Goal: Information Seeking & Learning: Learn about a topic

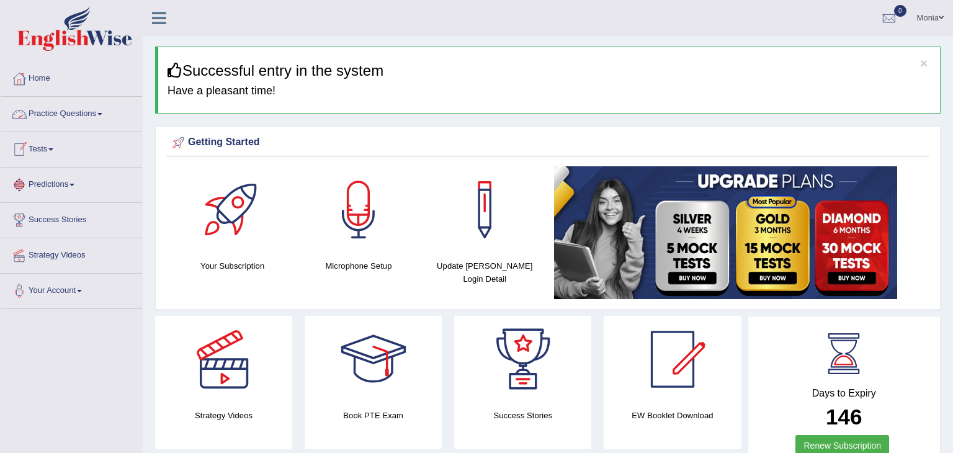
click at [101, 116] on link "Practice Questions" at bounding box center [71, 112] width 141 height 31
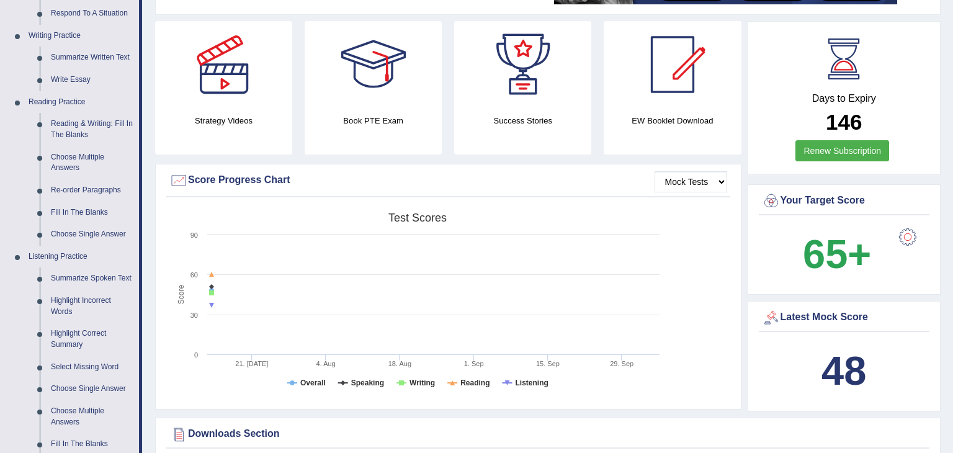
scroll to position [297, 0]
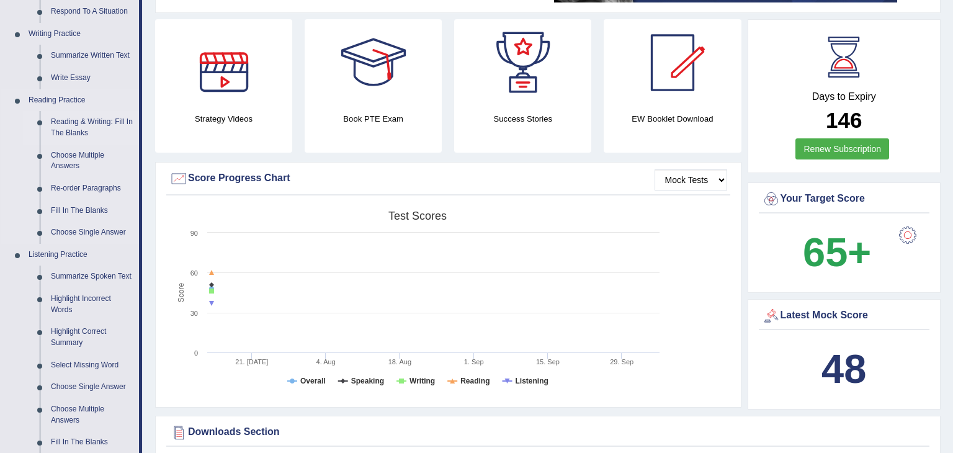
click at [93, 119] on link "Reading & Writing: Fill In The Blanks" at bounding box center [92, 127] width 94 height 33
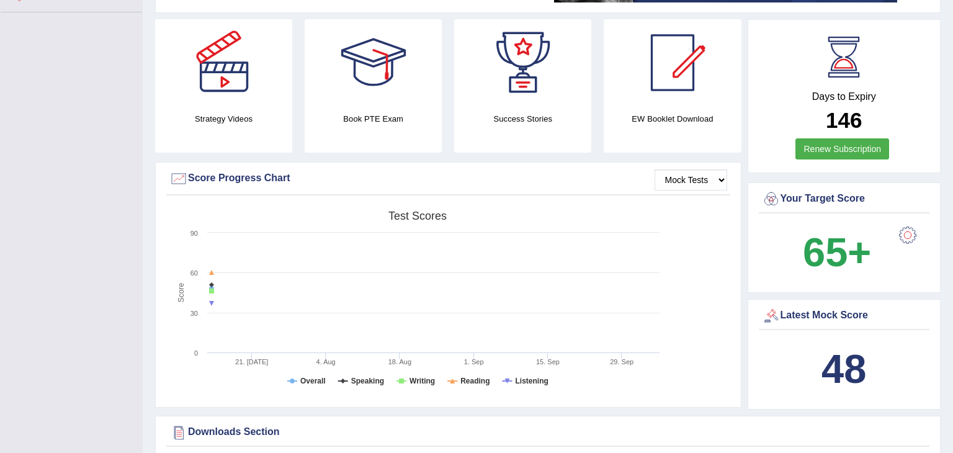
scroll to position [435, 0]
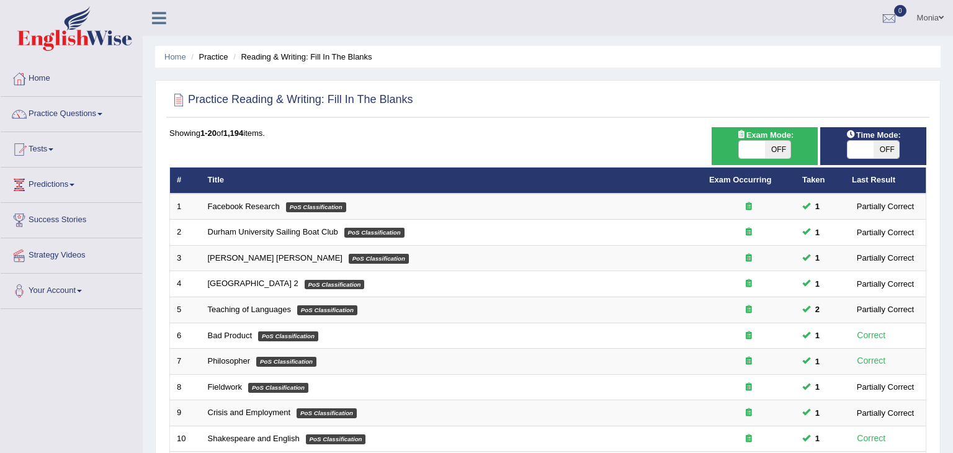
click at [93, 119] on link "Practice Questions" at bounding box center [71, 112] width 141 height 31
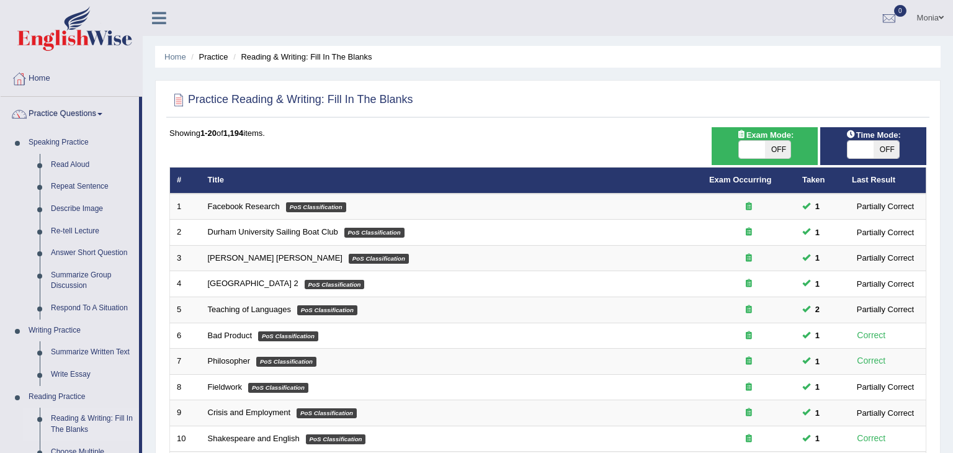
click at [760, 153] on span at bounding box center [752, 149] width 26 height 17
checkbox input "true"
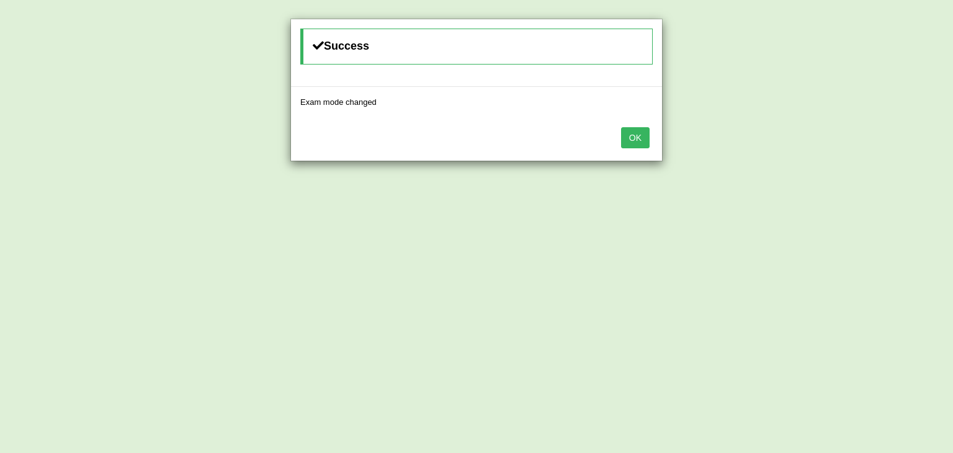
click at [639, 133] on button "OK" at bounding box center [635, 137] width 29 height 21
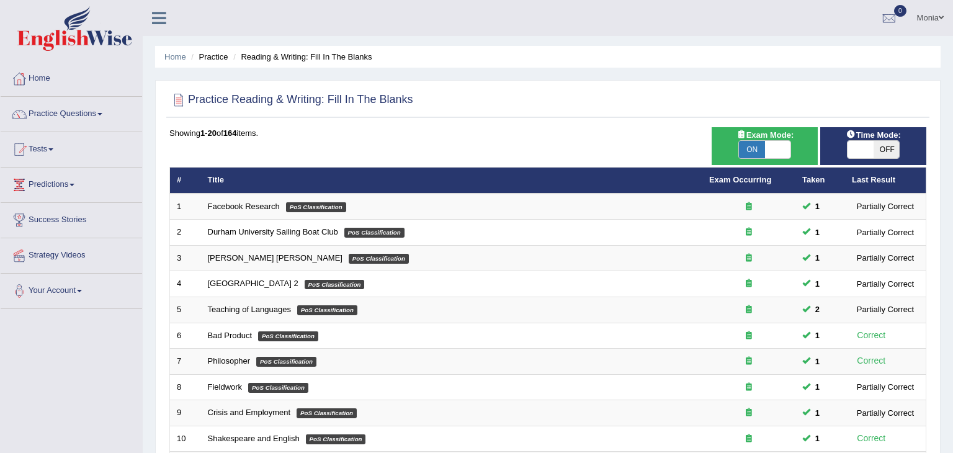
click at [859, 148] on span at bounding box center [861, 149] width 26 height 17
checkbox input "true"
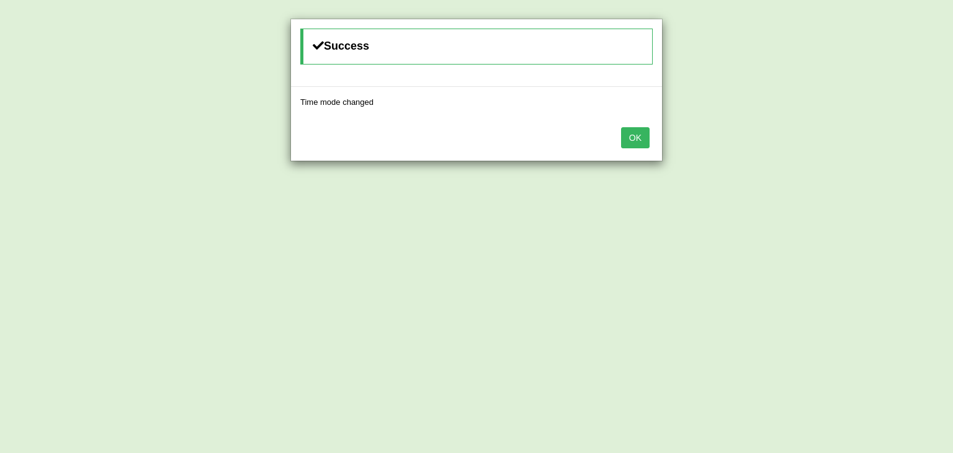
click at [640, 130] on button "OK" at bounding box center [635, 137] width 29 height 21
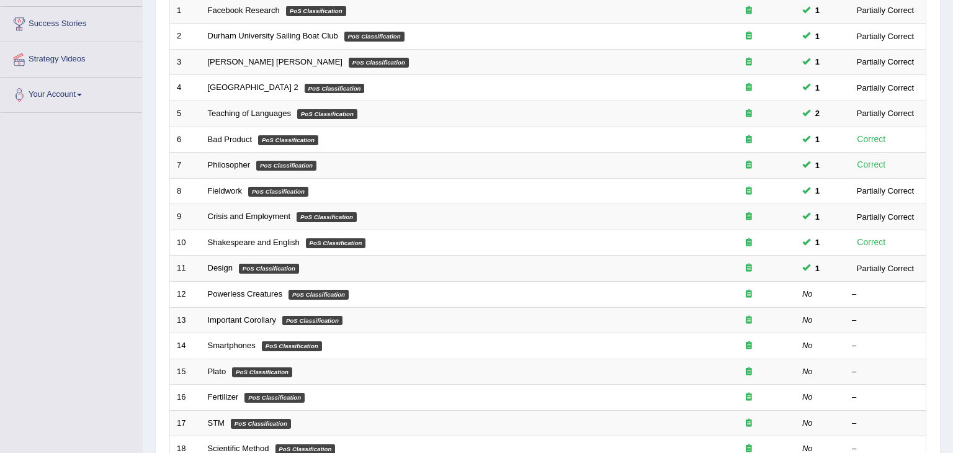
scroll to position [197, 0]
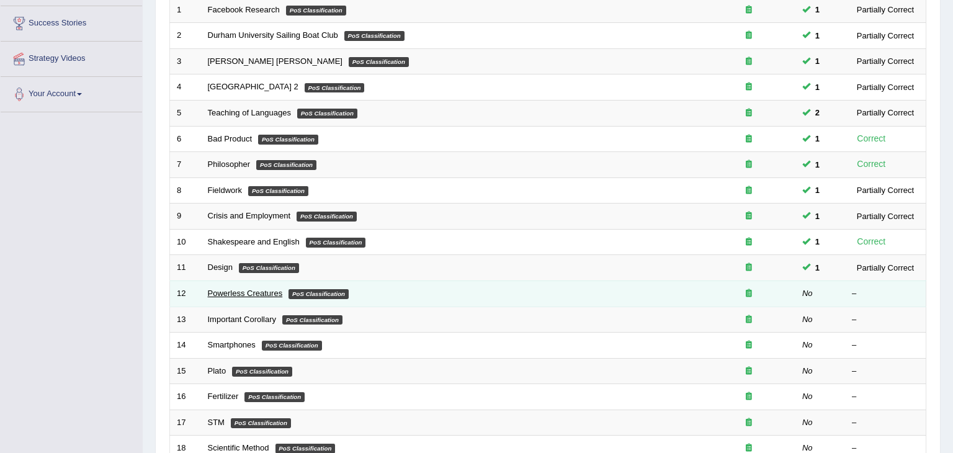
click at [243, 289] on link "Powerless Creatures" at bounding box center [245, 293] width 75 height 9
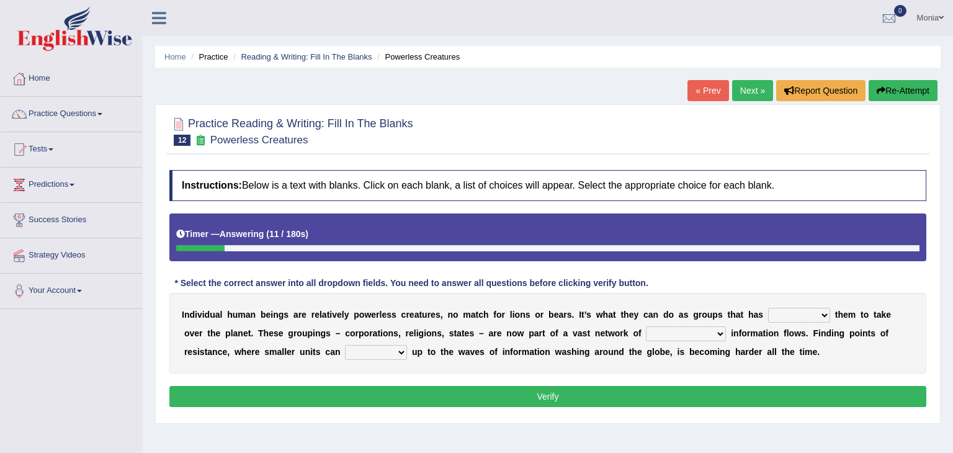
click at [768, 316] on select "enabled contended embodied conjured" at bounding box center [799, 315] width 62 height 15
select select "enabled"
click at [768, 308] on select "enabled contended embodied conjured" at bounding box center [799, 315] width 62 height 15
click at [646, 333] on select "interconnected overlapping fastened exploited" at bounding box center [686, 333] width 80 height 15
select select "interconnected"
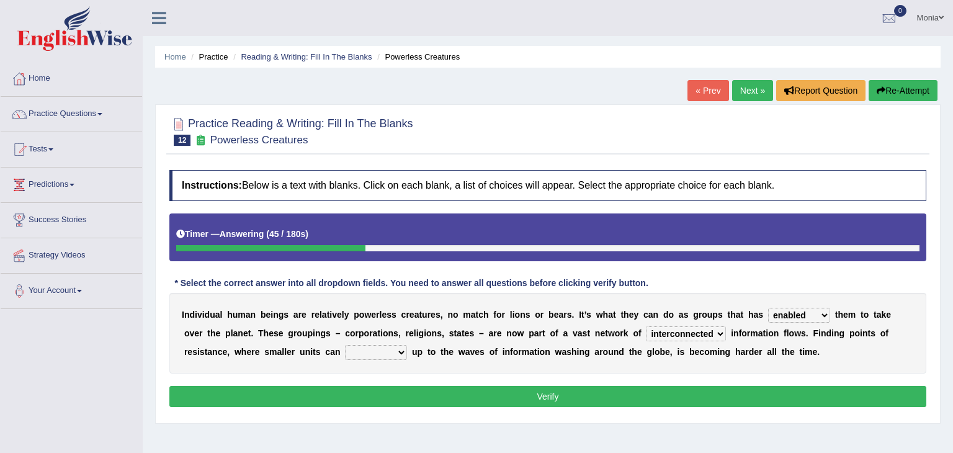
click at [646, 326] on select "interconnected overlapping fastened exploited" at bounding box center [686, 333] width 80 height 15
click at [345, 351] on select "stand raise hail pump" at bounding box center [376, 352] width 62 height 15
select select "raise"
click at [345, 345] on select "stand raise hail pump" at bounding box center [376, 352] width 62 height 15
click at [786, 313] on select "enabled contended embodied conjured" at bounding box center [799, 315] width 62 height 15
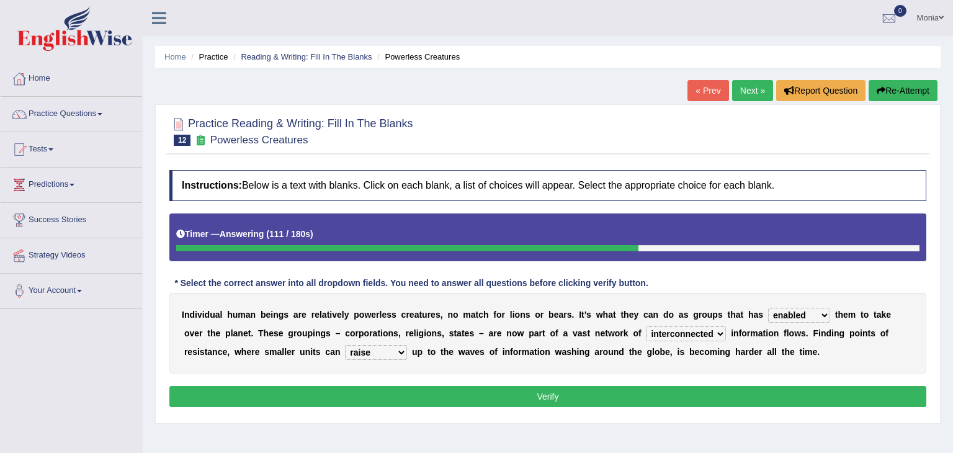
click at [810, 351] on div "I n d i v i d u a l h u m a n b e i n g s a r e r e l a t i v e l y p o w e r l…" at bounding box center [547, 333] width 757 height 81
click at [776, 311] on select "enabled contended embodied conjured" at bounding box center [799, 315] width 62 height 15
select select "embodied"
click at [768, 308] on select "enabled contended embodied conjured" at bounding box center [799, 315] width 62 height 15
click at [780, 372] on div "I n d i v i d u a l h u m a n b e i n g s a r e r e l a t i v e l y p o w e r l…" at bounding box center [547, 333] width 757 height 81
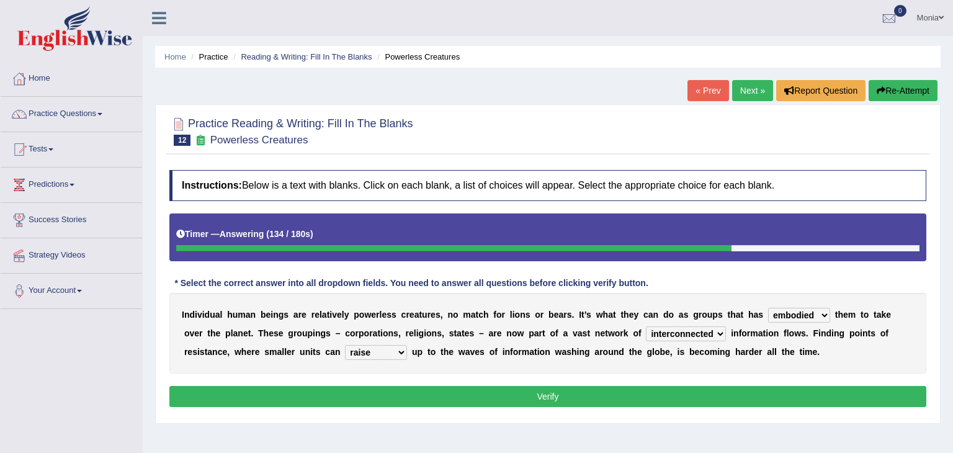
click at [780, 372] on div "I n d i v i d u a l h u m a n b e i n g s a r e r e l a t i v e l y p o w e r l…" at bounding box center [547, 333] width 757 height 81
click at [653, 331] on select "interconnected overlapping fastened exploited" at bounding box center [686, 333] width 80 height 15
click at [757, 348] on div "I n d i v i d u a l h u m a n b e i n g s a r e r e l a t i v e l y p o w e r l…" at bounding box center [547, 333] width 757 height 81
click at [345, 351] on select "stand raise hail pump" at bounding box center [376, 352] width 62 height 15
click at [369, 370] on div "I n d i v i d u a l h u m a n b e i n g s a r e r e l a t i v e l y p o w e r l…" at bounding box center [547, 333] width 757 height 81
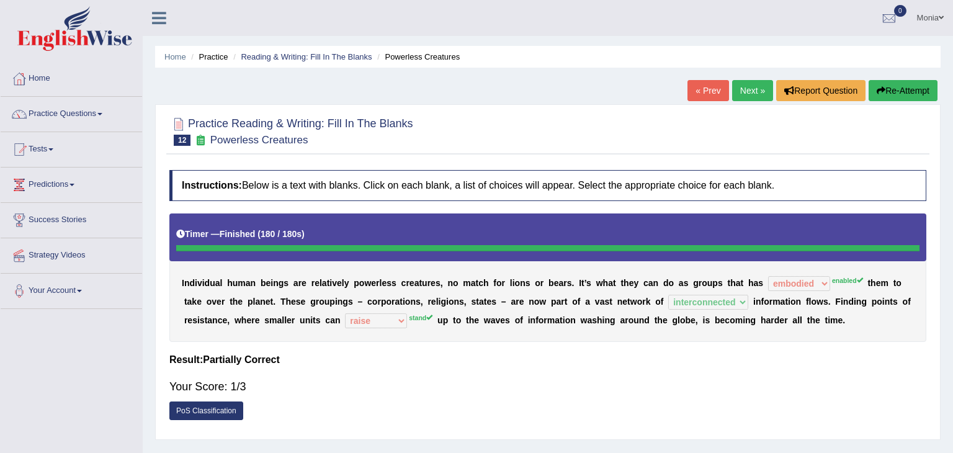
click at [749, 87] on link "Next »" at bounding box center [752, 90] width 41 height 21
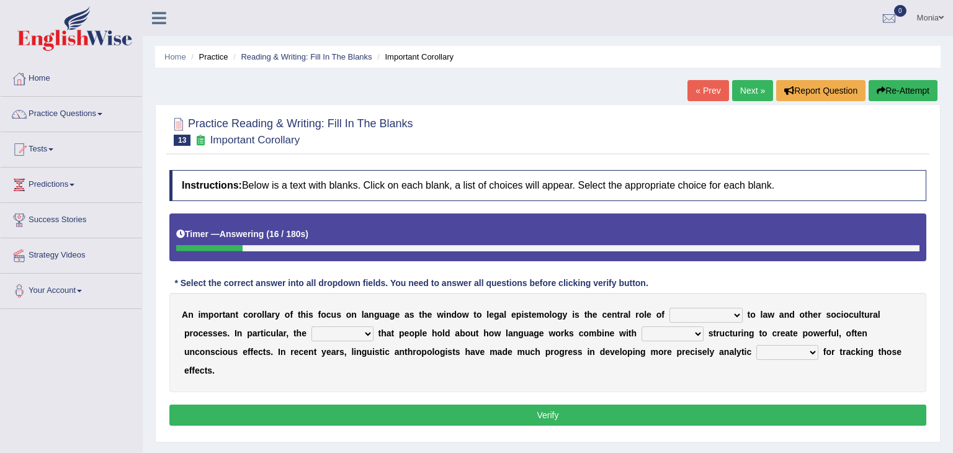
click at [697, 313] on select "discourse epoch dialect acquaintance" at bounding box center [706, 315] width 73 height 15
select select "acquaintance"
click at [670, 308] on select "discourse epoch dialect acquaintance" at bounding box center [706, 315] width 73 height 15
click at [312, 328] on select "deviation besmirch consent ideas" at bounding box center [343, 333] width 62 height 15
select select "consent"
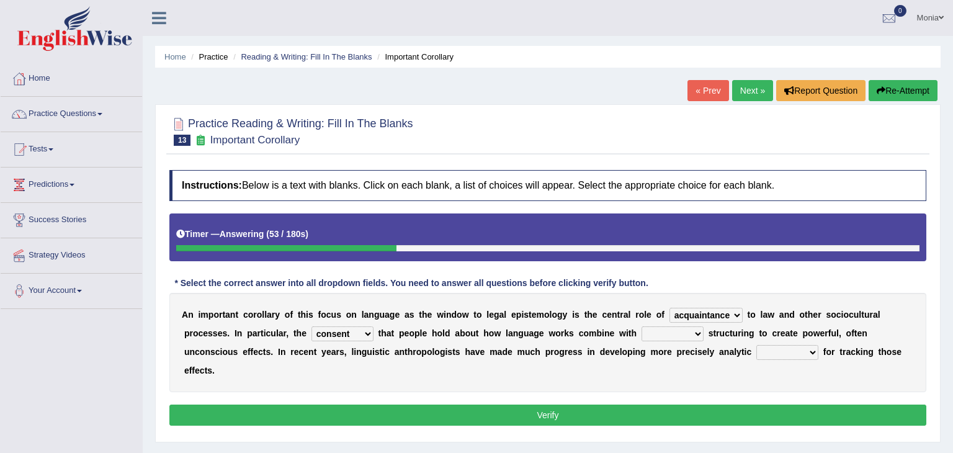
click at [312, 326] on select "deviation besmirch consent ideas" at bounding box center [343, 333] width 62 height 15
click at [642, 335] on select "mandatory linguistic legitimate customary" at bounding box center [673, 333] width 62 height 15
select select "linguistic"
click at [642, 326] on select "mandatory linguistic legitimate customary" at bounding box center [673, 333] width 62 height 15
click at [756, 351] on select "tools appetite albums stroke" at bounding box center [787, 352] width 62 height 15
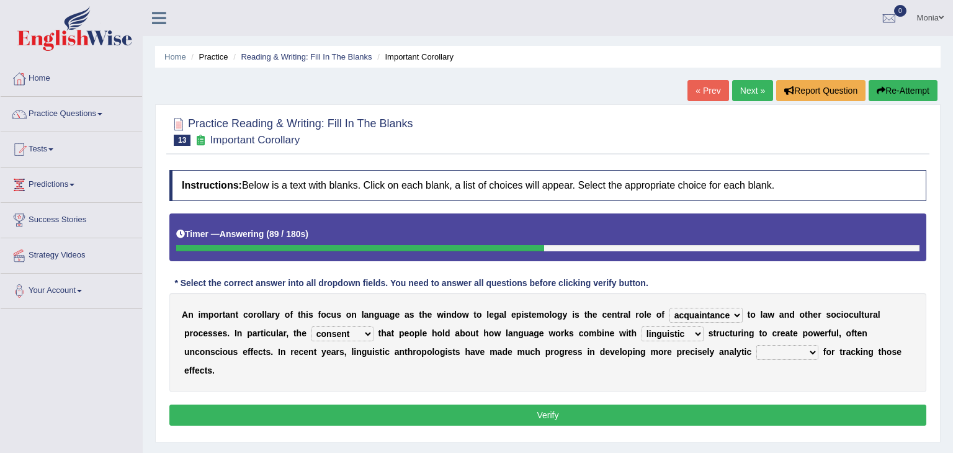
select select "tools"
click at [756, 345] on select "tools appetite albums stroke" at bounding box center [787, 352] width 62 height 15
click at [702, 313] on select "discourse epoch dialect acquaintance" at bounding box center [706, 315] width 73 height 15
click at [775, 357] on div "A n i m p o r t a n t c o r o l l a r y o f t h i s f o c u s o n l a n g u a g…" at bounding box center [547, 342] width 757 height 99
click at [661, 405] on button "Verify" at bounding box center [547, 415] width 757 height 21
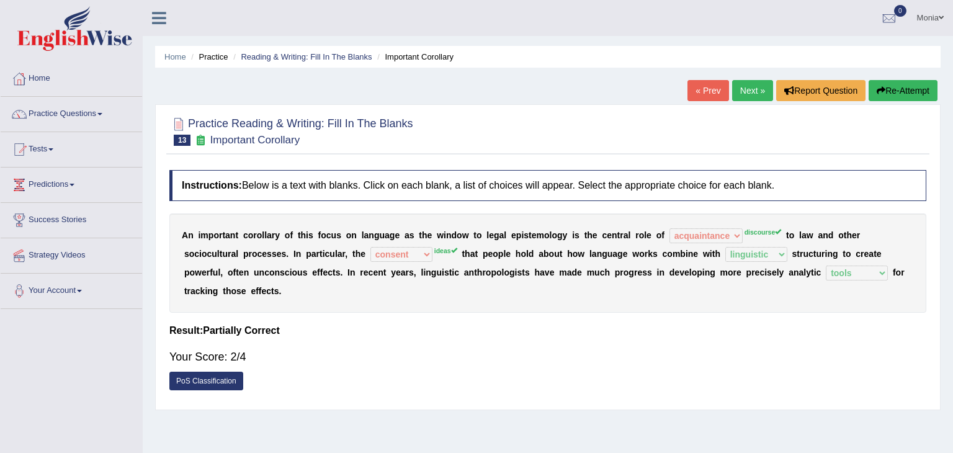
click at [743, 97] on link "Next »" at bounding box center [752, 90] width 41 height 21
